Goal: Navigation & Orientation: Find specific page/section

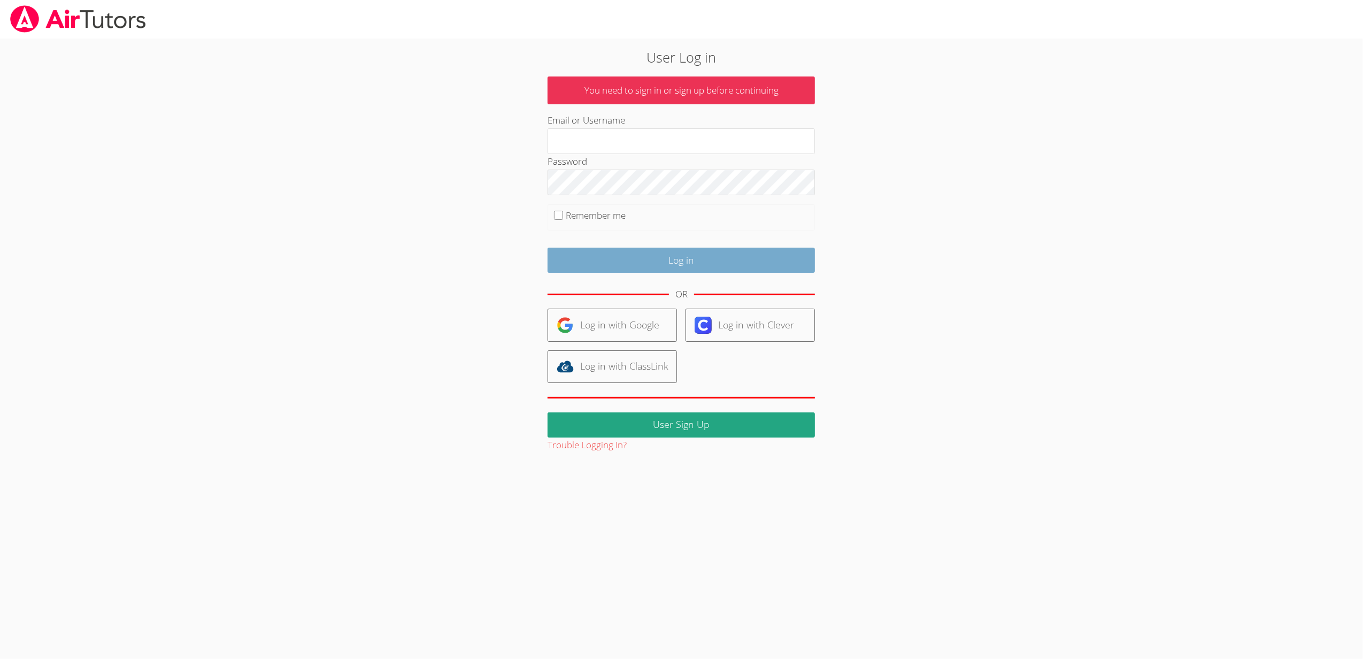
type input "[EMAIL_ADDRESS][DOMAIN_NAME]"
click at [692, 255] on input "Log in" at bounding box center [681, 260] width 267 height 25
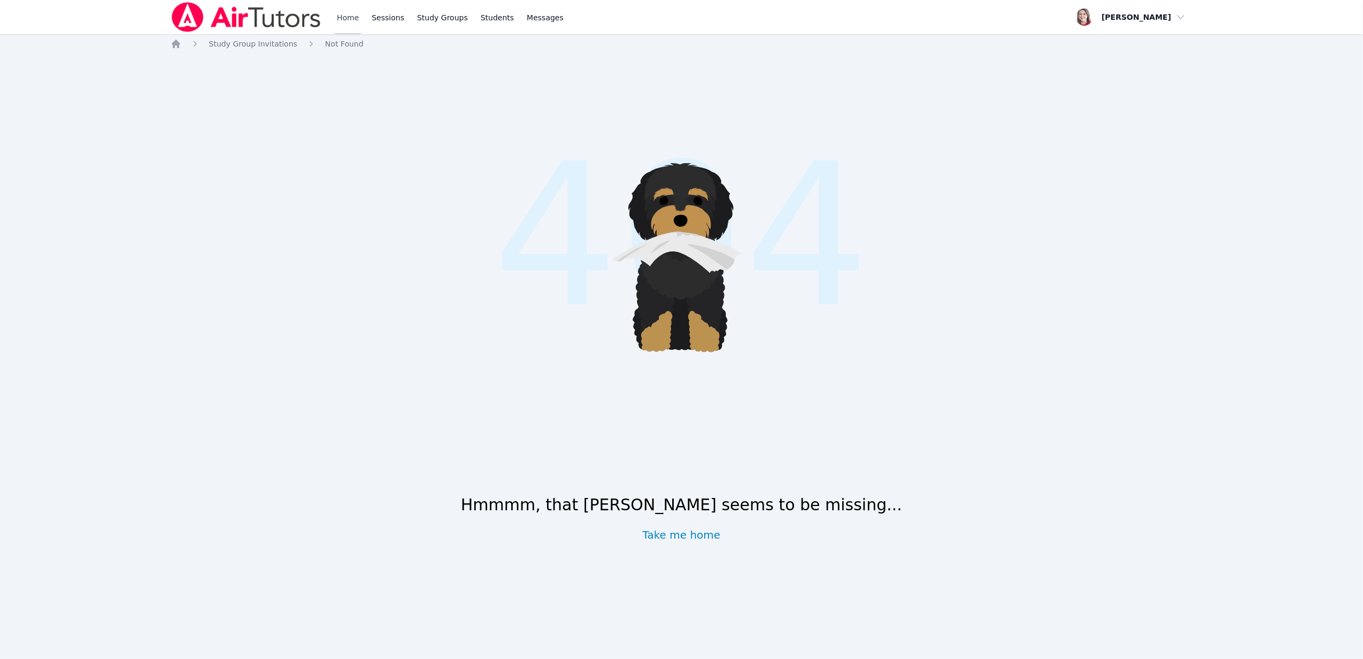
click at [341, 18] on link "Home" at bounding box center [348, 17] width 26 height 34
